Goal: Task Accomplishment & Management: Complete application form

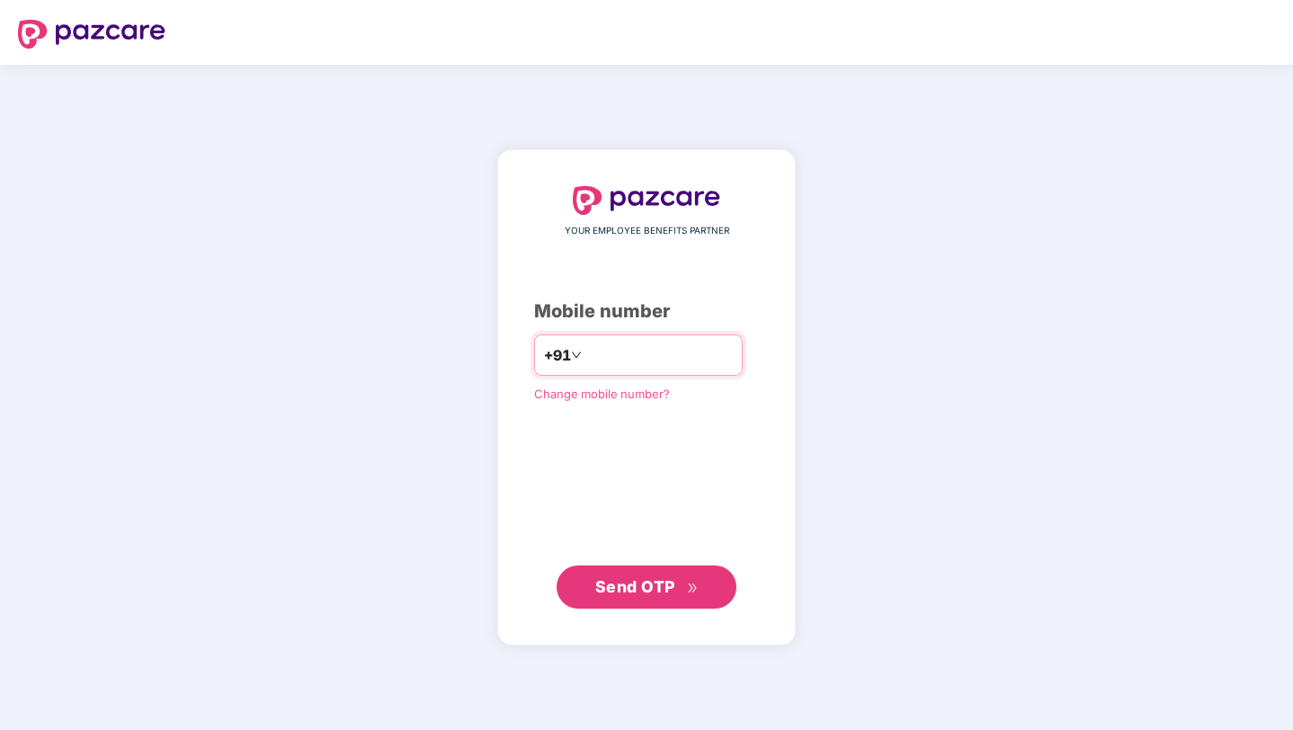
type input "**********"
click at [675, 583] on span "Send OTP" at bounding box center [646, 586] width 103 height 25
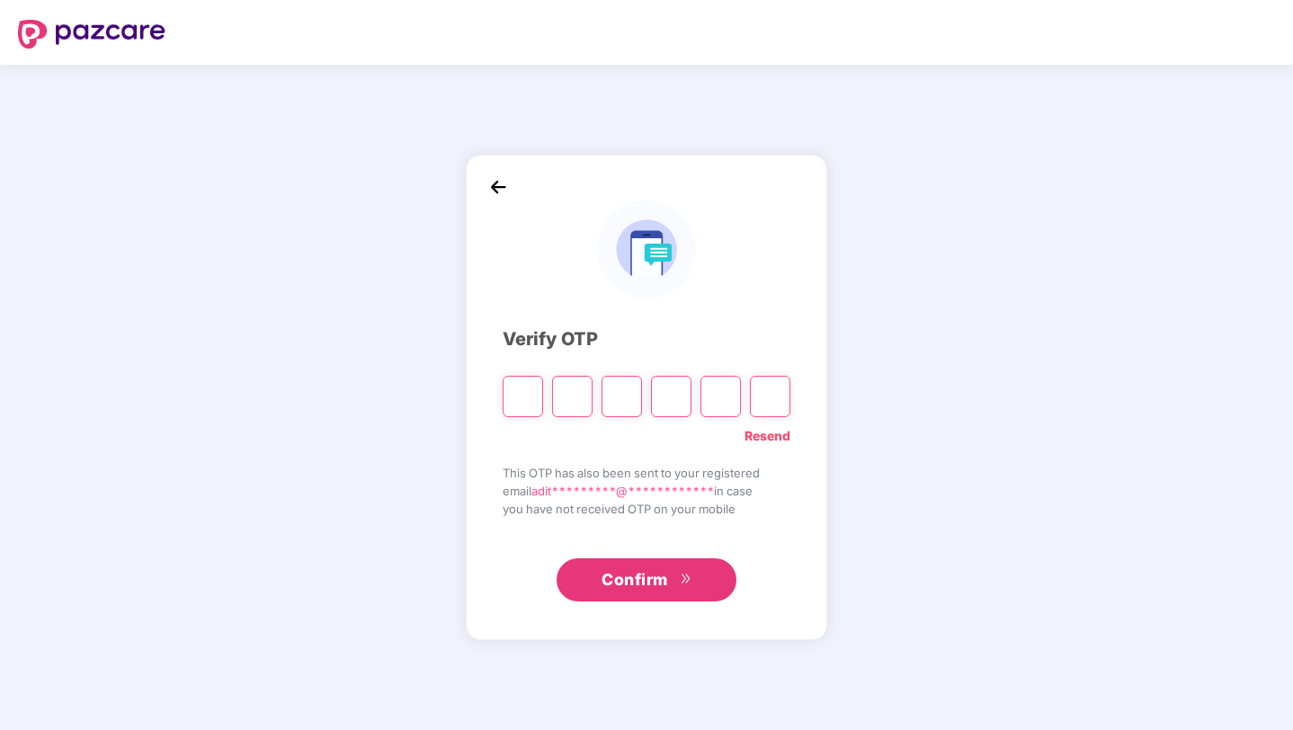
type input "*"
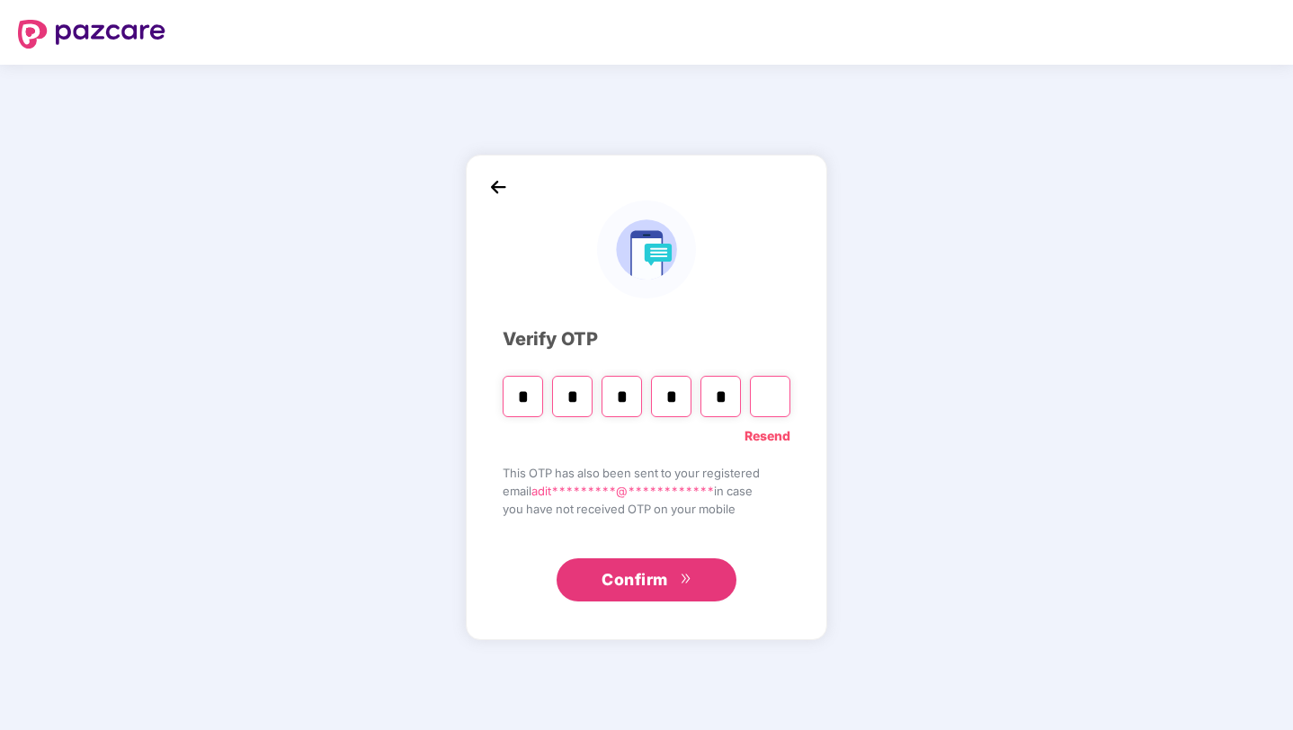
type input "*"
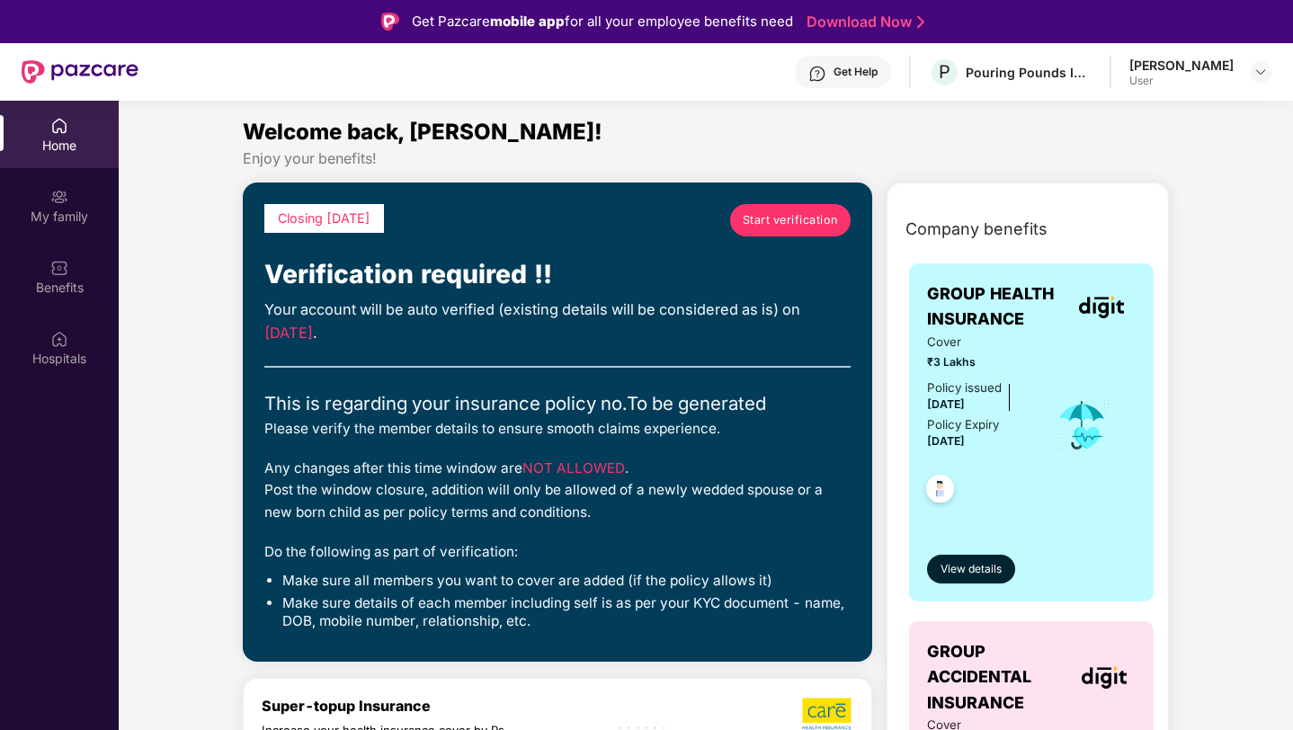
click at [773, 214] on span "Start verification" at bounding box center [790, 220] width 95 height 18
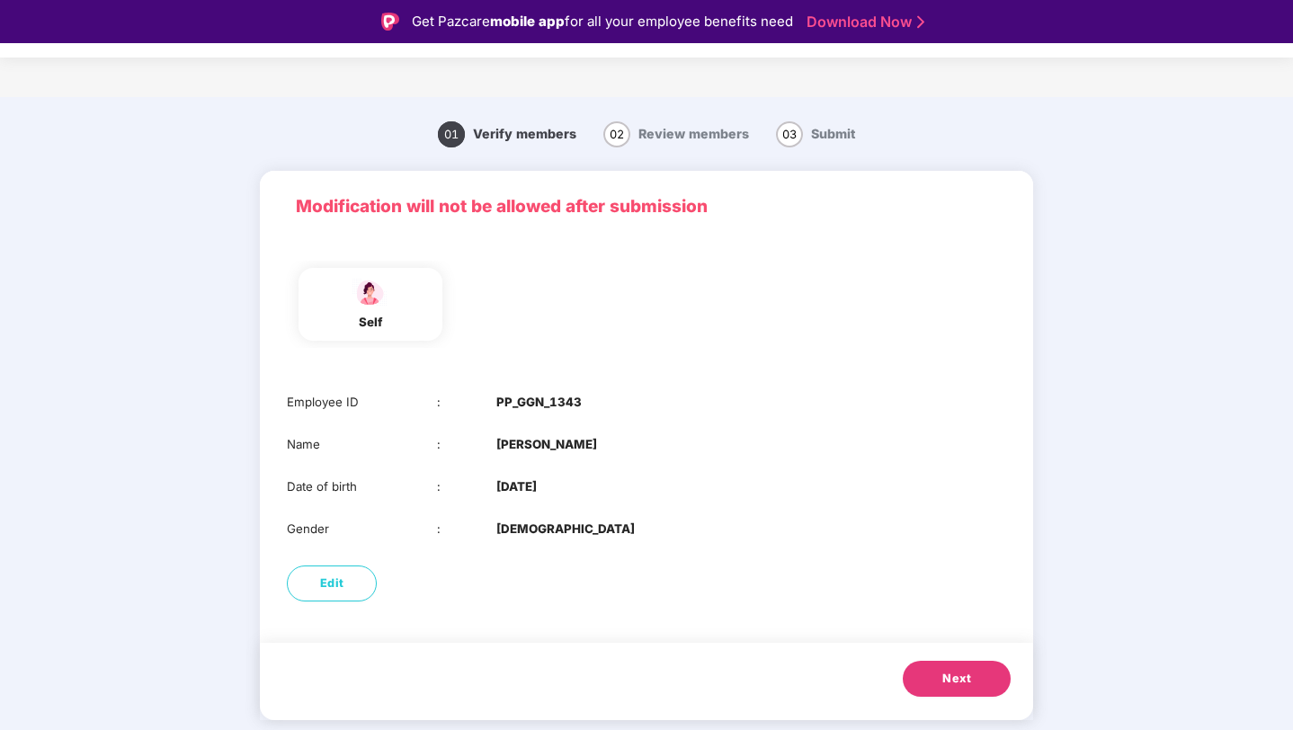
scroll to position [43, 0]
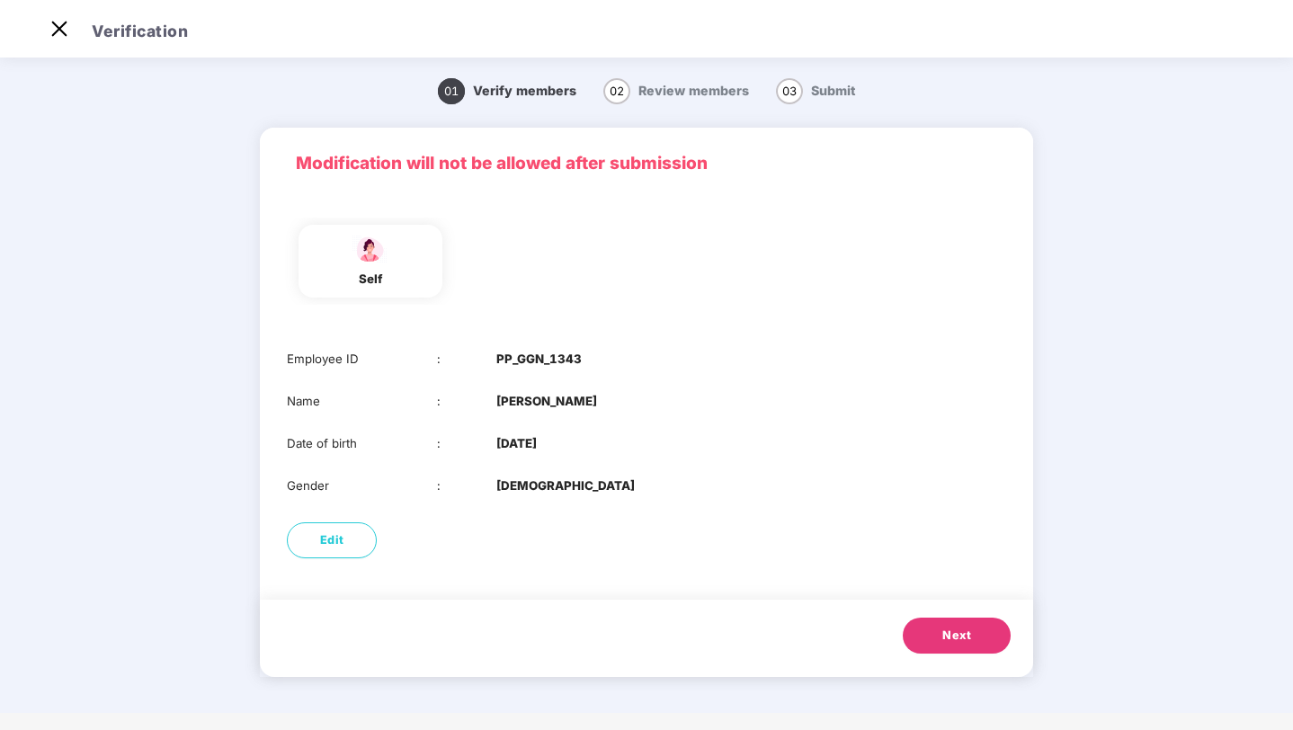
click at [520, 362] on b "PP_GGN_1343" at bounding box center [538, 359] width 85 height 19
click at [939, 632] on button "Next" at bounding box center [957, 636] width 108 height 36
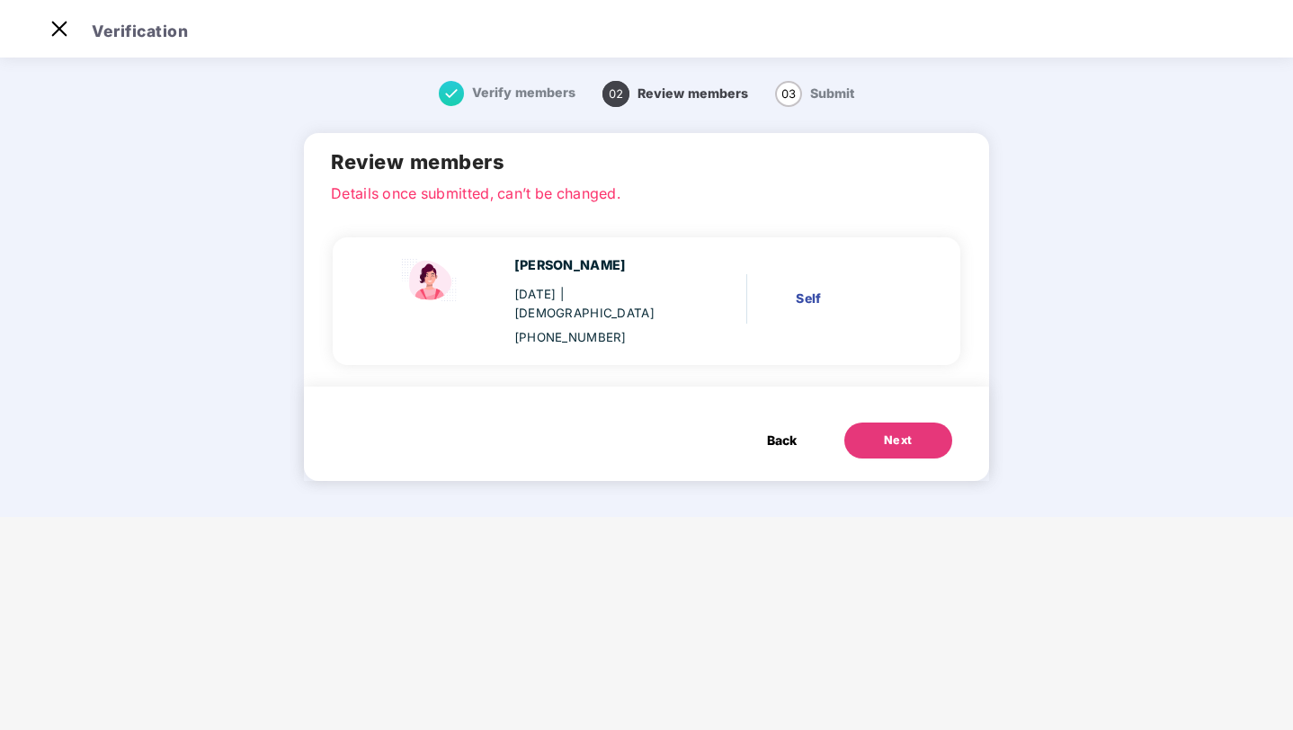
click at [771, 431] on span "Back" at bounding box center [782, 441] width 30 height 20
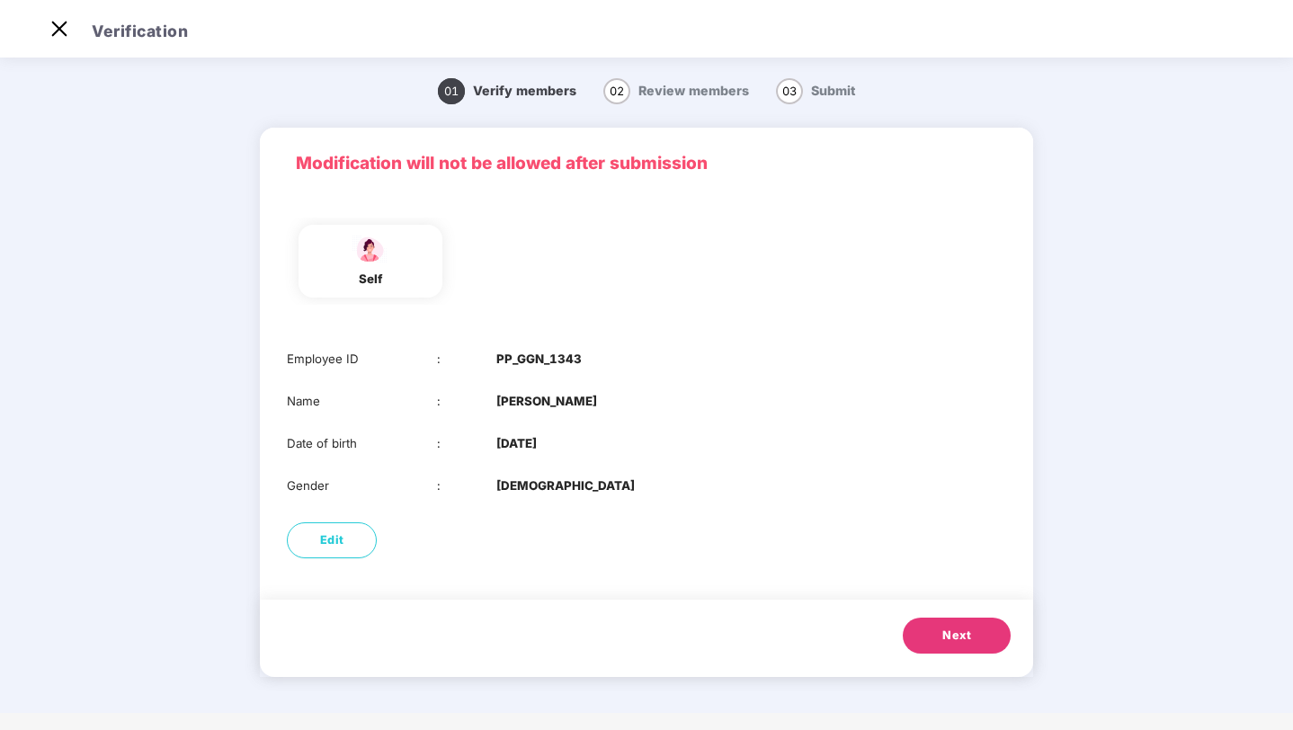
click at [946, 619] on button "Next" at bounding box center [957, 636] width 108 height 36
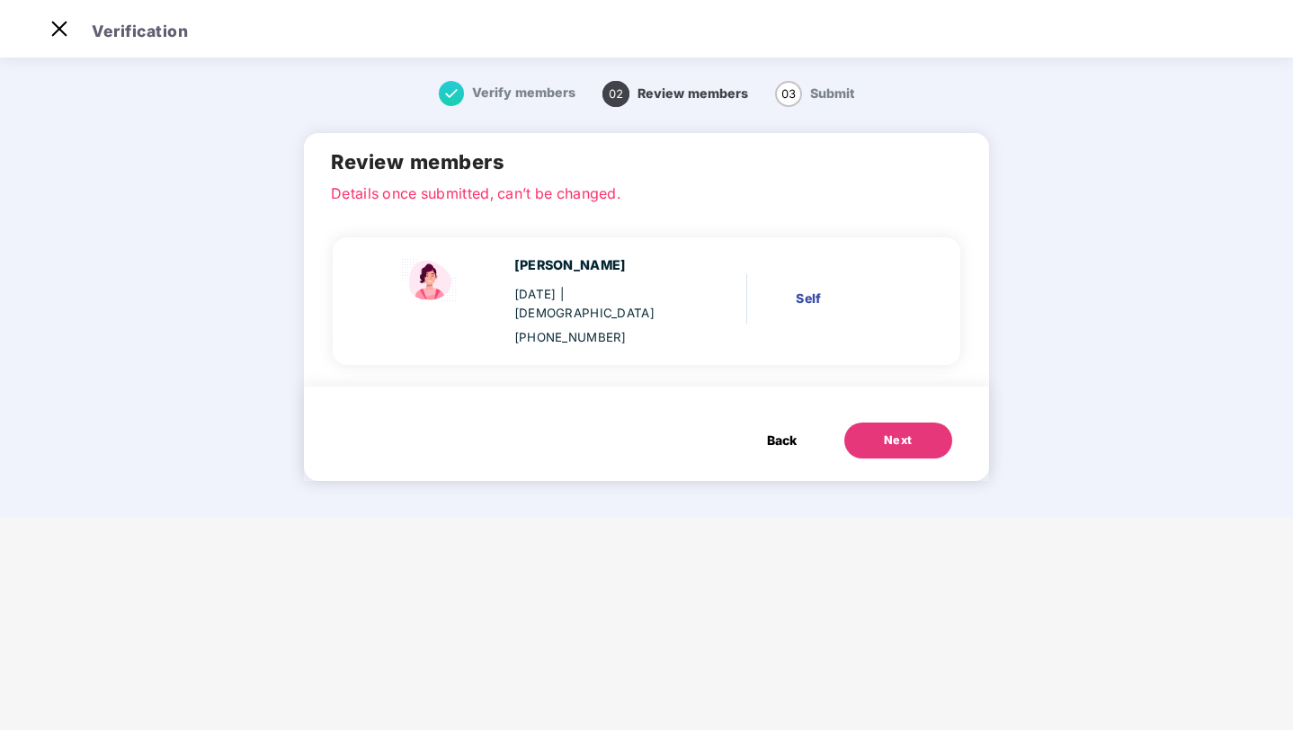
click at [894, 431] on div "Next" at bounding box center [898, 440] width 29 height 18
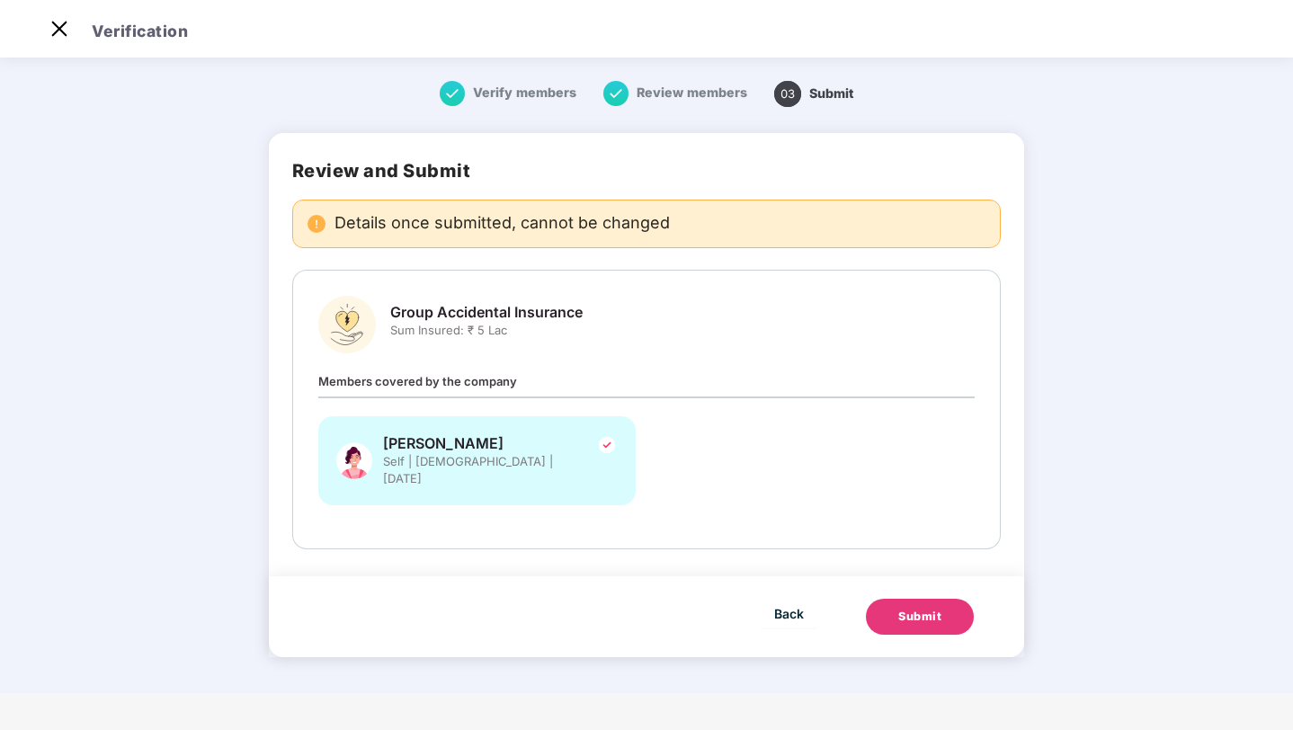
scroll to position [0, 0]
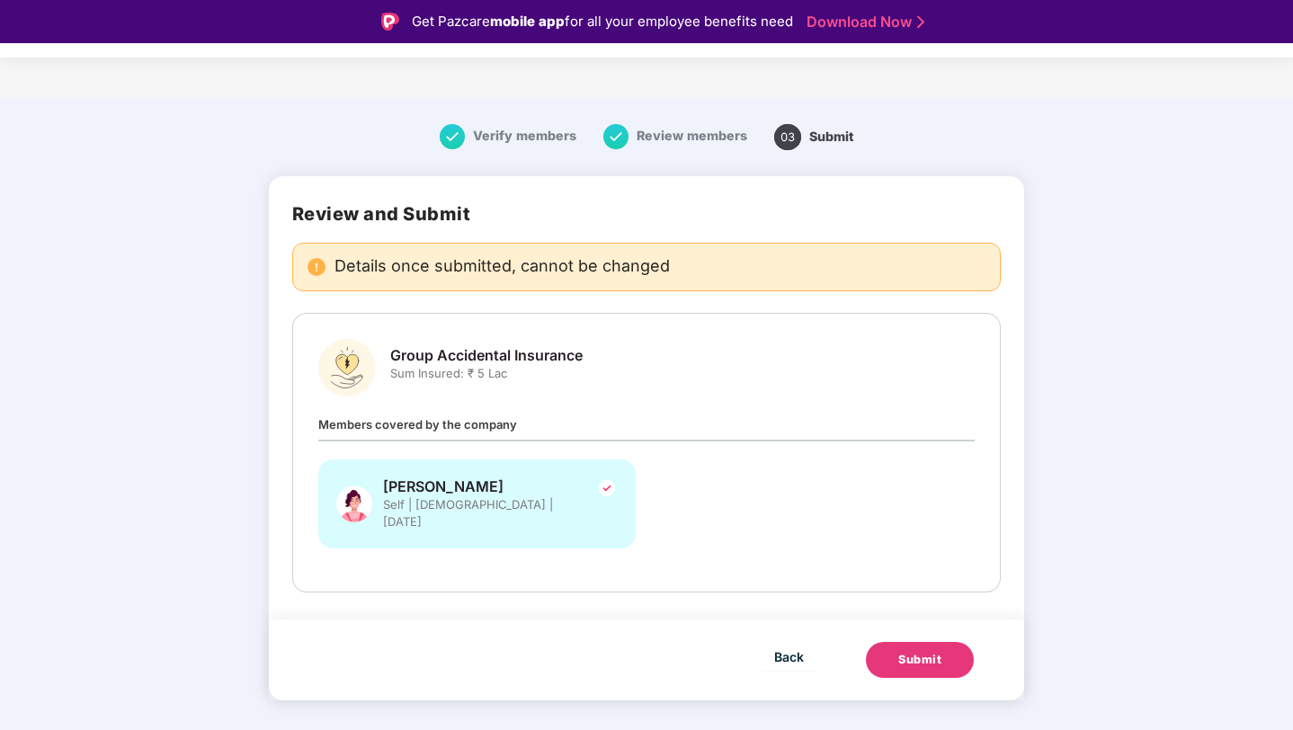
click at [903, 651] on div "Submit" at bounding box center [919, 660] width 43 height 18
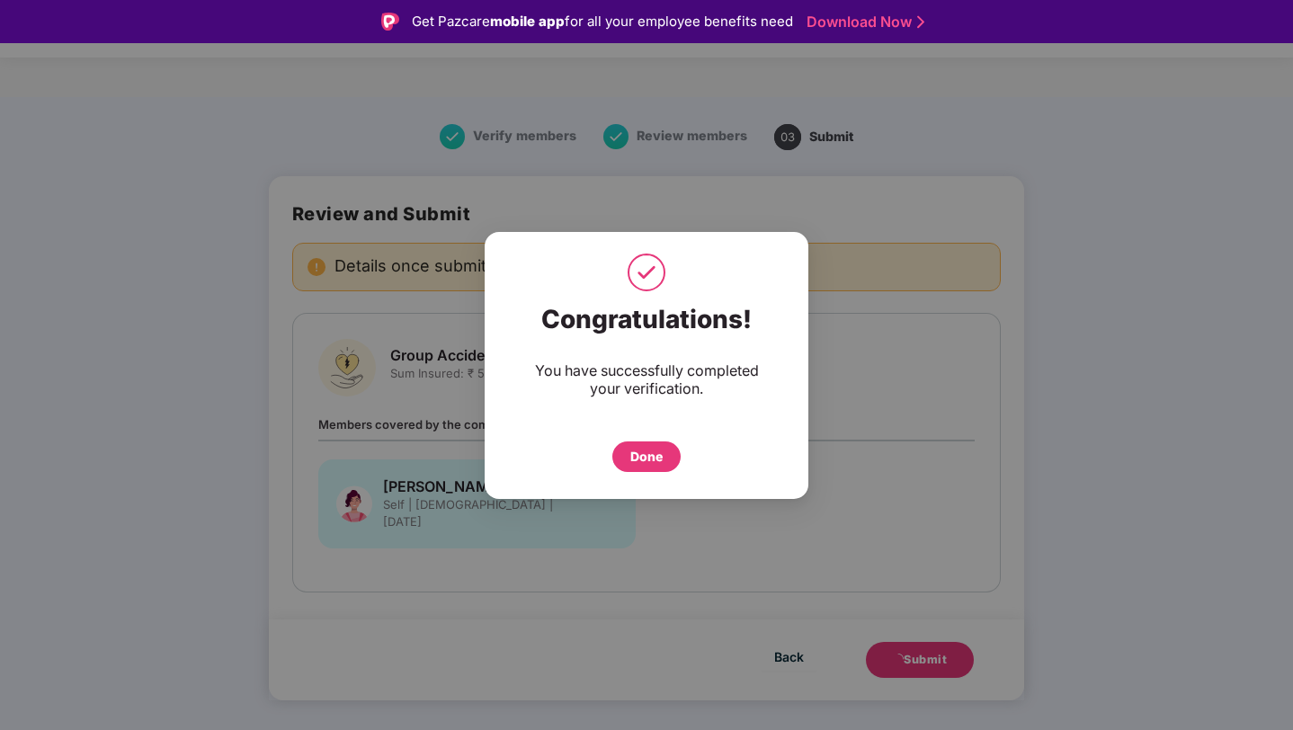
click at [666, 458] on div "Done" at bounding box center [646, 456] width 68 height 31
